Goal: Task Accomplishment & Management: Use online tool/utility

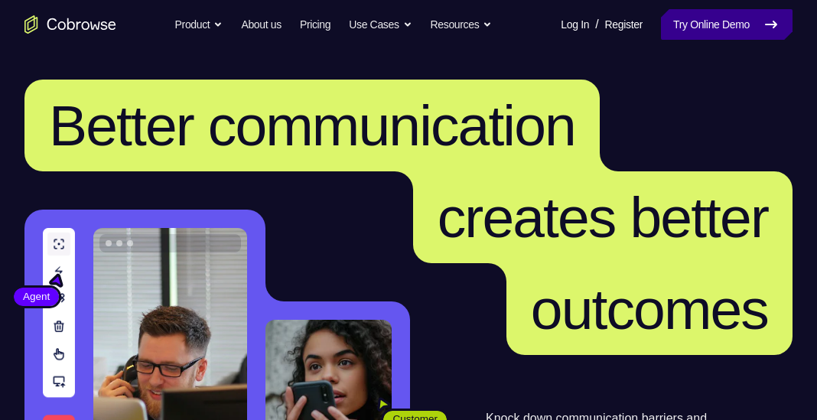
click at [785, 28] on link "Try Online Demo" at bounding box center [727, 24] width 132 height 31
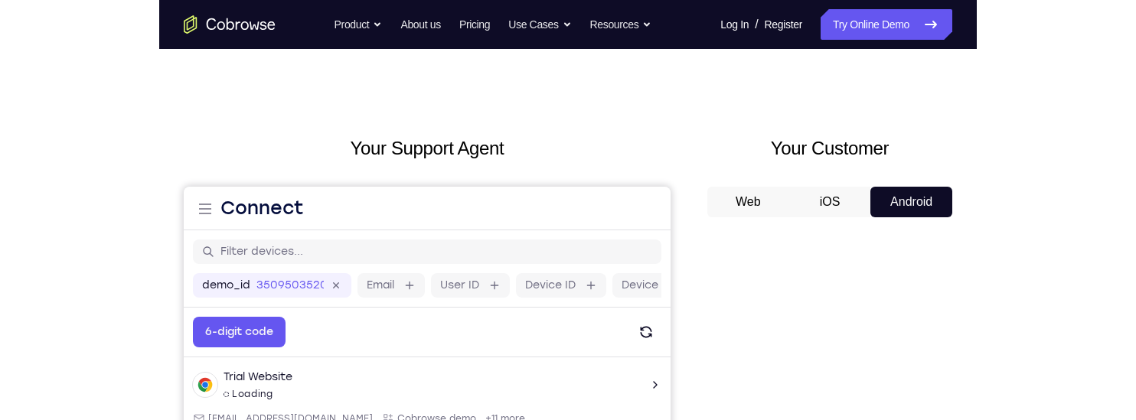
scroll to position [289, 0]
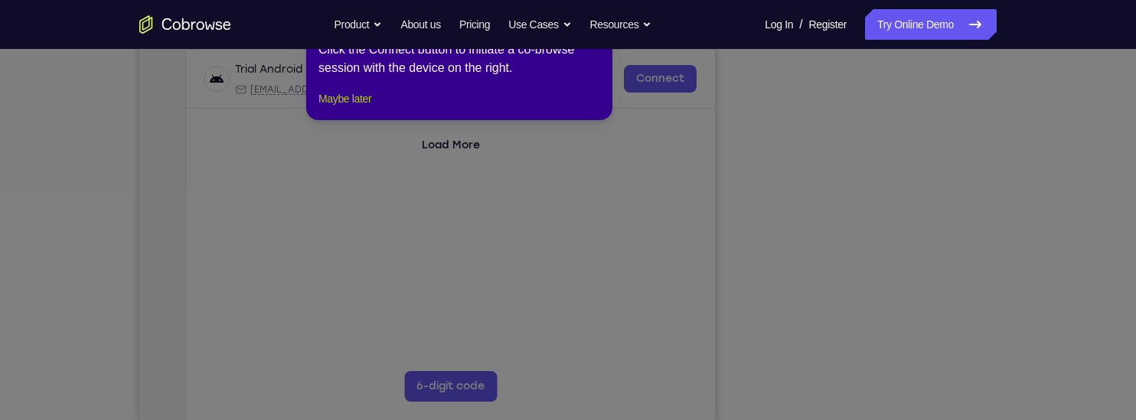
click at [345, 108] on button "Maybe later" at bounding box center [344, 99] width 53 height 18
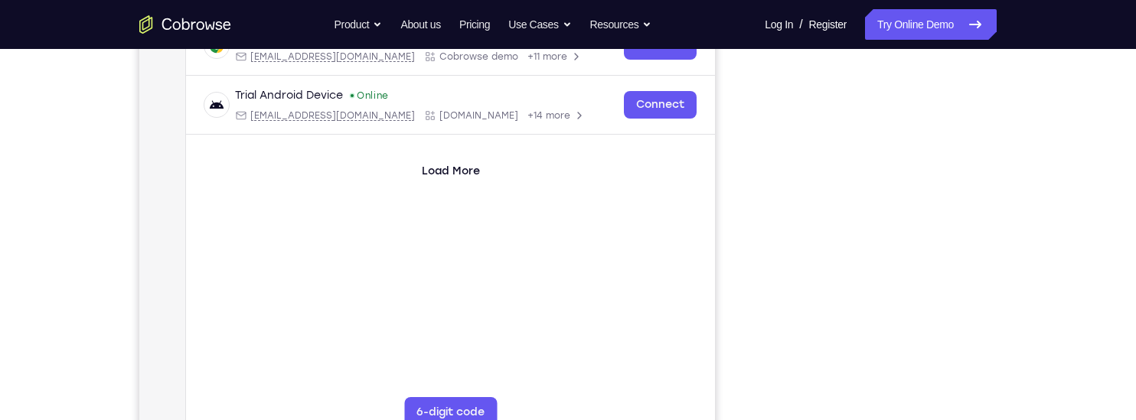
scroll to position [263, 0]
click at [817, 179] on div "Your Support Agent Your Customer Web iOS Android Next Steps We’d be happy to gi…" at bounding box center [568, 290] width 980 height 1009
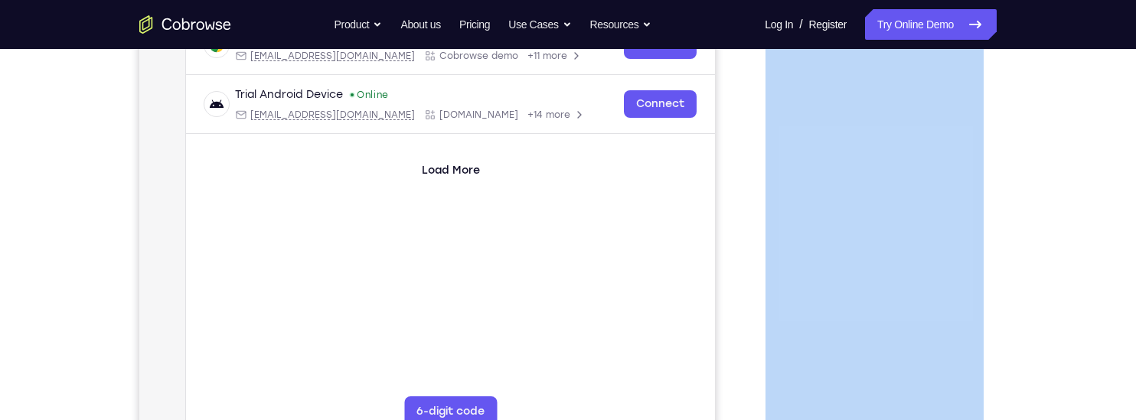
click at [817, 179] on div "Your Support Agent Your Customer Web iOS Android Next Steps We’d be happy to gi…" at bounding box center [568, 290] width 980 height 1009
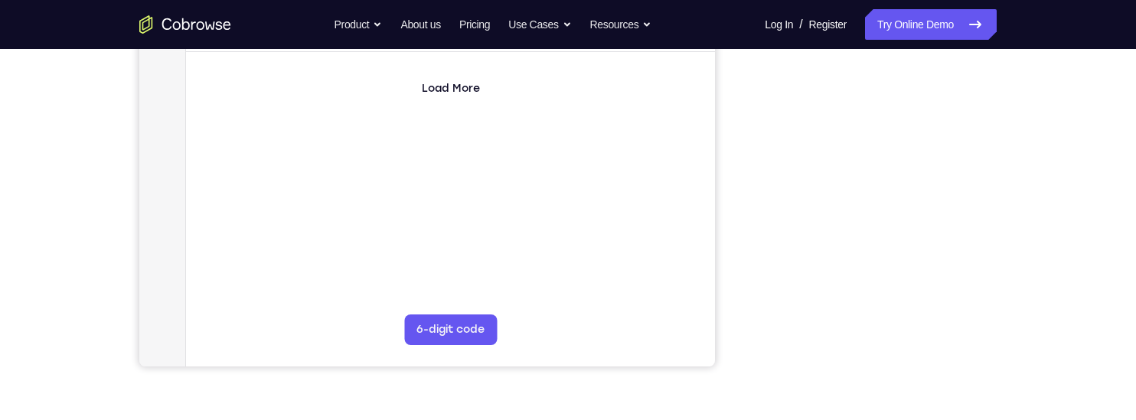
scroll to position [347, 0]
click at [817, 132] on div at bounding box center [874, 130] width 245 height 471
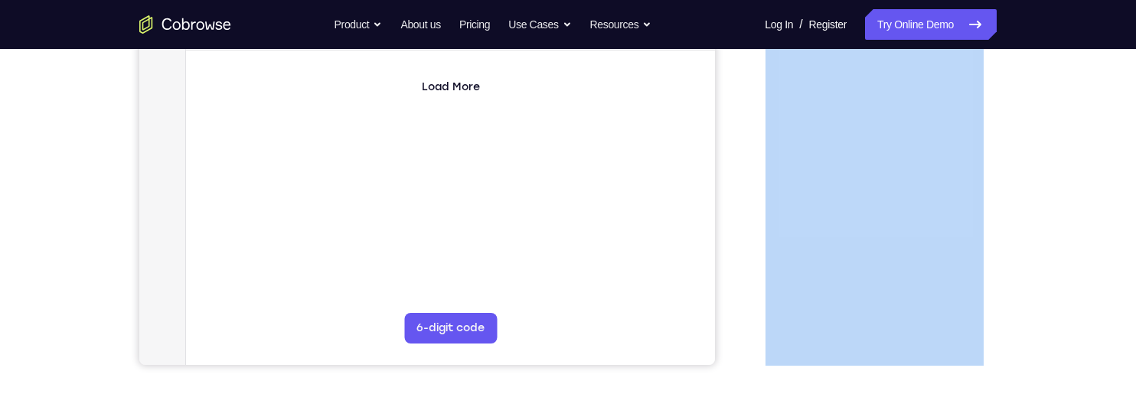
click at [817, 131] on div at bounding box center [874, 130] width 245 height 471
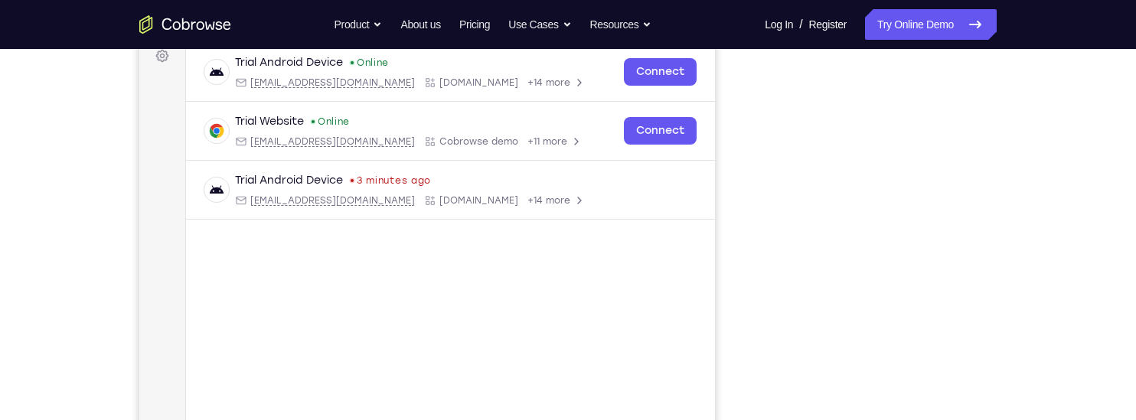
scroll to position [234, 0]
